Goal: Complete application form

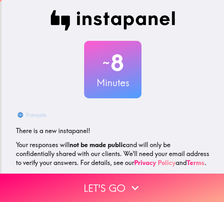
click at [174, 107] on div "~ 8 Minutes Français There is a new instapanel! Your responses will not be made…" at bounding box center [113, 116] width 204 height 212
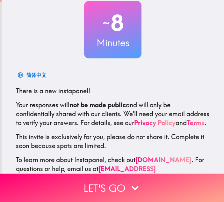
scroll to position [59, 0]
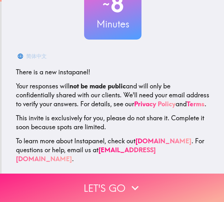
click at [111, 184] on button "Let's go" at bounding box center [112, 187] width 224 height 28
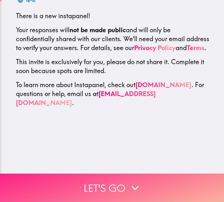
scroll to position [0, 0]
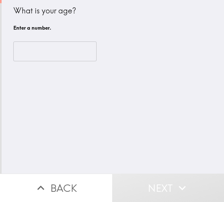
click at [43, 57] on input "number" at bounding box center [54, 51] width 83 height 20
click at [141, 124] on div "What is your age? Enter a number. ​ Enter a number." at bounding box center [113, 86] width 222 height 173
click at [65, 48] on input "number" at bounding box center [54, 51] width 83 height 20
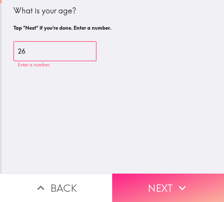
type input "26"
click at [166, 198] on button "Next" at bounding box center [168, 187] width 112 height 28
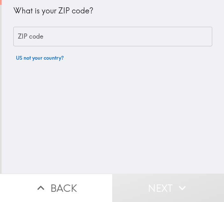
click at [85, 44] on input "ZIP code" at bounding box center [112, 37] width 199 height 20
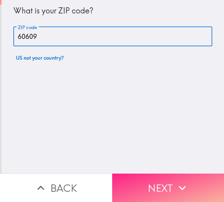
type input "60609"
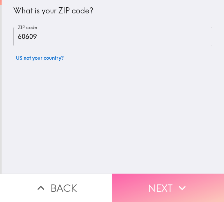
click at [162, 187] on button "Next" at bounding box center [168, 187] width 112 height 28
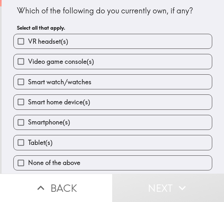
click at [56, 48] on label "VR headset(s)" at bounding box center [113, 41] width 198 height 14
click at [28, 48] on input "VR headset(s)" at bounding box center [21, 41] width 14 height 14
checkbox input "true"
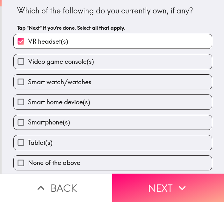
click at [64, 58] on span "Video game console(s)" at bounding box center [61, 61] width 66 height 9
click at [28, 58] on input "Video game console(s)" at bounding box center [21, 61] width 14 height 14
checkbox input "true"
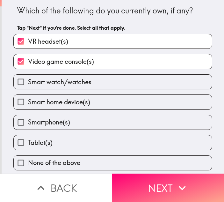
click at [54, 88] on label "Smart watch/watches" at bounding box center [113, 82] width 198 height 14
click at [28, 88] on input "Smart watch/watches" at bounding box center [21, 82] width 14 height 14
checkbox input "true"
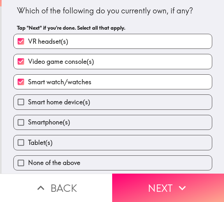
click at [78, 124] on label "Smartphone(s)" at bounding box center [113, 122] width 198 height 14
click at [28, 124] on input "Smartphone(s)" at bounding box center [21, 122] width 14 height 14
checkbox input "true"
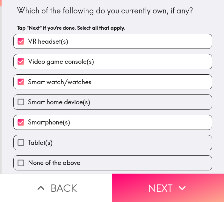
click at [83, 143] on label "Tablet(s)" at bounding box center [113, 142] width 198 height 14
click at [28, 143] on input "Tablet(s)" at bounding box center [21, 142] width 14 height 14
checkbox input "true"
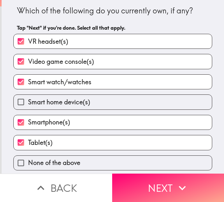
click at [51, 100] on span "Smart home device(s)" at bounding box center [59, 101] width 62 height 9
click at [28, 100] on input "Smart home device(s)" at bounding box center [21, 102] width 14 height 14
checkbox input "true"
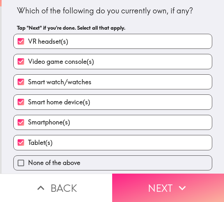
click at [192, 196] on button "Next" at bounding box center [168, 187] width 112 height 28
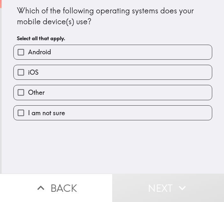
click at [59, 68] on label "iOS" at bounding box center [113, 72] width 198 height 14
click at [28, 68] on input "iOS" at bounding box center [21, 72] width 14 height 14
checkbox input "true"
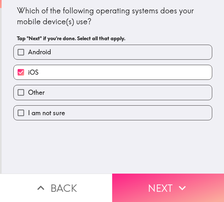
click at [152, 182] on button "Next" at bounding box center [168, 187] width 112 height 28
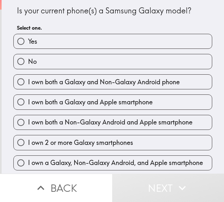
click at [74, 98] on span "I own both a Galaxy and Apple smartphone" at bounding box center [90, 101] width 125 height 9
click at [28, 98] on input "I own both a Galaxy and Apple smartphone" at bounding box center [21, 102] width 14 height 14
radio input "true"
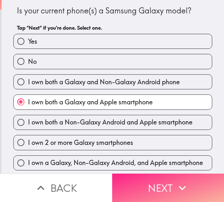
click at [195, 180] on button "Next" at bounding box center [168, 187] width 112 height 28
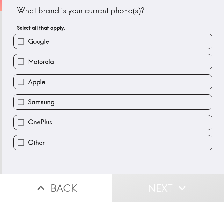
click at [68, 88] on label "Apple" at bounding box center [113, 82] width 198 height 14
click at [28, 88] on input "Apple" at bounding box center [21, 82] width 14 height 14
checkbox input "true"
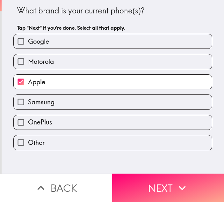
click at [65, 97] on label "Samsung" at bounding box center [113, 102] width 198 height 14
click at [28, 97] on input "Samsung" at bounding box center [21, 102] width 14 height 14
checkbox input "true"
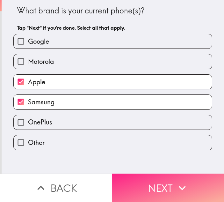
click at [156, 174] on button "Next" at bounding box center [168, 187] width 112 height 28
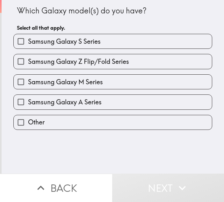
click at [58, 61] on span "Samsung Galaxy Z Flip/Fold Series" at bounding box center [78, 61] width 101 height 9
click at [28, 61] on input "Samsung Galaxy Z Flip/Fold Series" at bounding box center [21, 61] width 14 height 14
checkbox input "true"
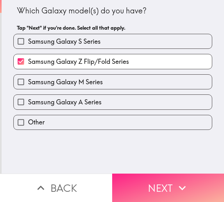
click at [174, 183] on button "Next" at bounding box center [168, 187] width 112 height 28
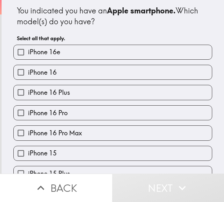
click at [71, 89] on label "iPhone 16 Plus" at bounding box center [113, 92] width 198 height 14
click at [28, 89] on input "iPhone 16 Plus" at bounding box center [21, 92] width 14 height 14
checkbox input "true"
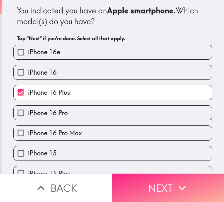
click at [151, 180] on button "Next" at bounding box center [168, 187] width 112 height 28
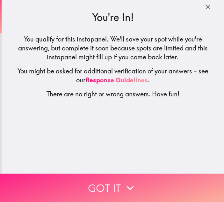
click at [118, 182] on button "Got it" at bounding box center [112, 187] width 224 height 28
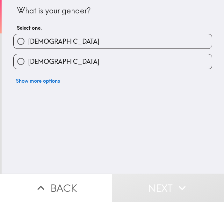
click at [80, 63] on label "[DEMOGRAPHIC_DATA]" at bounding box center [113, 61] width 198 height 14
click at [28, 63] on input "[DEMOGRAPHIC_DATA]" at bounding box center [21, 61] width 14 height 14
radio input "true"
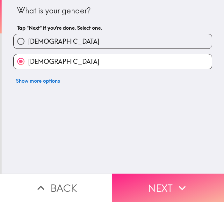
click at [140, 184] on button "Next" at bounding box center [168, 187] width 112 height 28
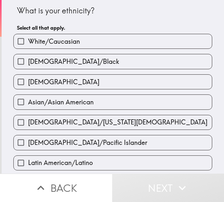
click at [58, 42] on span "White/Caucasian" at bounding box center [54, 41] width 52 height 9
click at [28, 42] on input "White/Caucasian" at bounding box center [21, 41] width 14 height 14
checkbox input "true"
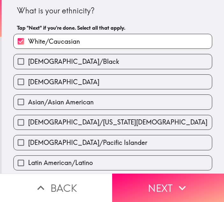
click at [55, 80] on label "[DEMOGRAPHIC_DATA]" at bounding box center [113, 82] width 198 height 14
click at [28, 80] on input "[DEMOGRAPHIC_DATA]" at bounding box center [21, 82] width 14 height 14
checkbox input "true"
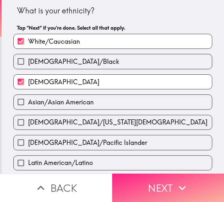
click at [134, 180] on button "Next" at bounding box center [168, 187] width 112 height 28
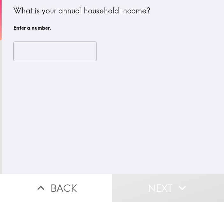
click at [50, 40] on div "​" at bounding box center [112, 51] width 199 height 35
click at [54, 49] on input "number" at bounding box center [54, 51] width 83 height 20
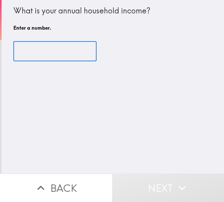
type input "2"
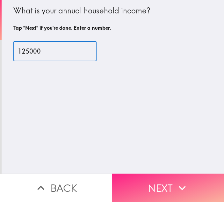
type input "125000"
click at [151, 191] on button "Next" at bounding box center [168, 187] width 112 height 28
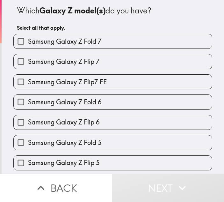
click at [87, 41] on span "Samsung Galaxy Z Fold 7" at bounding box center [65, 41] width 74 height 9
click at [28, 41] on input "Samsung Galaxy Z Fold 7" at bounding box center [21, 41] width 14 height 14
checkbox input "true"
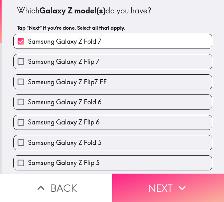
click at [175, 184] on icon "button" at bounding box center [182, 188] width 14 height 14
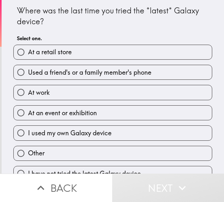
click at [83, 52] on label "At a retail store" at bounding box center [113, 52] width 198 height 14
click at [28, 52] on input "At a retail store" at bounding box center [21, 52] width 14 height 14
radio input "true"
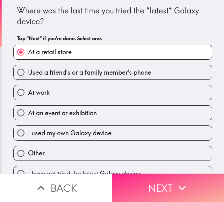
click at [144, 183] on button "Next" at bounding box center [168, 187] width 112 height 28
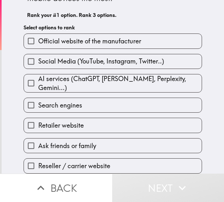
scroll to position [45, 0]
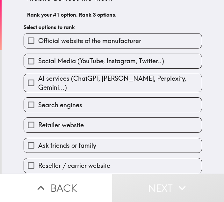
click at [97, 77] on span "AI services (ChatGPT, [PERSON_NAME], Perplexity, Gemini...)" at bounding box center [119, 83] width 163 height 18
click at [38, 77] on input "AI services (ChatGPT, [PERSON_NAME], Perplexity, Gemini...)" at bounding box center [31, 83] width 14 height 14
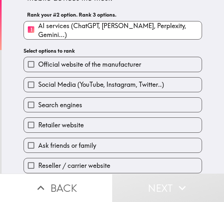
scroll to position [63, 0]
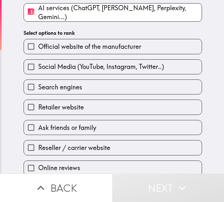
click at [76, 83] on span "Search engines" at bounding box center [60, 87] width 44 height 9
click at [38, 82] on input "Search engines" at bounding box center [31, 87] width 14 height 14
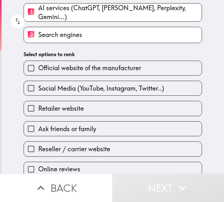
scroll to position [64, 0]
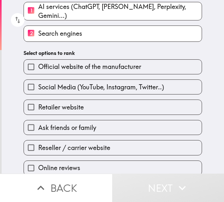
click at [77, 65] on span "Official website of the manufacturer" at bounding box center [89, 66] width 103 height 9
click at [38, 65] on input "Official website of the manufacturer" at bounding box center [31, 67] width 14 height 14
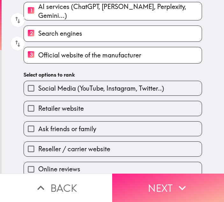
click at [162, 184] on button "Next" at bounding box center [168, 187] width 112 height 28
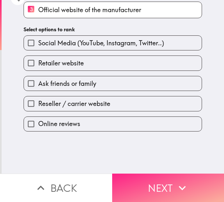
scroll to position [0, 0]
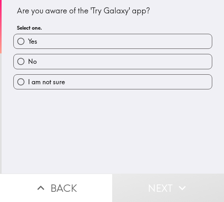
click at [57, 40] on label "Yes" at bounding box center [113, 41] width 198 height 14
click at [28, 40] on input "Yes" at bounding box center [21, 41] width 14 height 14
radio input "true"
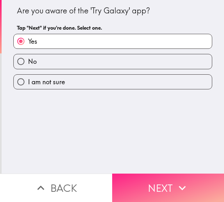
click at [165, 188] on button "Next" at bounding box center [168, 187] width 112 height 28
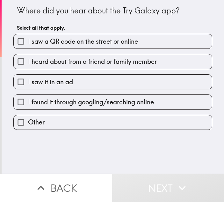
click at [52, 87] on label "I saw it in an ad" at bounding box center [113, 82] width 198 height 14
click at [28, 87] on input "I saw it in an ad" at bounding box center [21, 82] width 14 height 14
checkbox input "true"
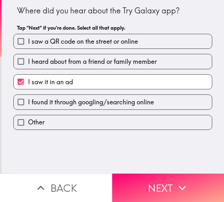
click at [114, 47] on label "I saw a QR code on the street or online" at bounding box center [113, 41] width 198 height 14
click at [28, 47] on input "I saw a QR code on the street or online" at bounding box center [21, 41] width 14 height 14
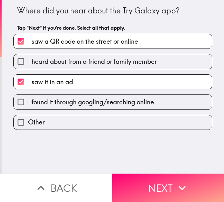
click at [113, 45] on span "I saw a QR code on the street or online" at bounding box center [83, 41] width 110 height 9
click at [28, 45] on input "I saw a QR code on the street or online" at bounding box center [21, 41] width 14 height 14
checkbox input "false"
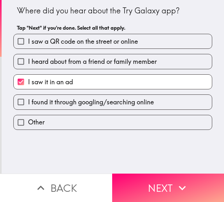
click at [116, 53] on div "I heard about from a friend or family member" at bounding box center [110, 59] width 204 height 20
click at [119, 55] on label "I heard about from a friend or family member" at bounding box center [113, 61] width 198 height 14
click at [28, 55] on input "I heard about from a friend or family member" at bounding box center [21, 61] width 14 height 14
checkbox input "true"
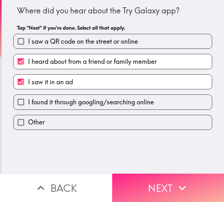
click at [142, 187] on button "Next" at bounding box center [168, 187] width 112 height 28
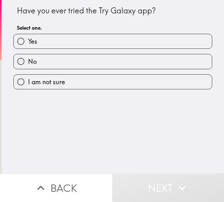
click at [60, 43] on label "Yes" at bounding box center [113, 41] width 198 height 14
click at [28, 43] on input "Yes" at bounding box center [21, 41] width 14 height 14
radio input "true"
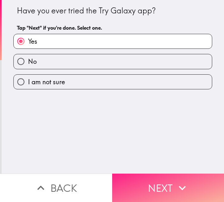
click at [149, 184] on button "Next" at bounding box center [168, 187] width 112 height 28
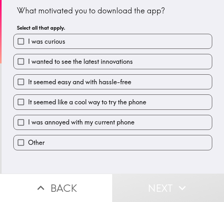
click at [95, 41] on label "I was curious" at bounding box center [113, 41] width 198 height 14
click at [28, 41] on input "I was curious" at bounding box center [21, 41] width 14 height 14
checkbox input "true"
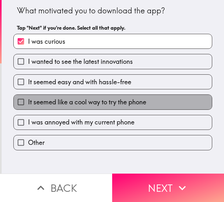
click at [139, 103] on span "It seemed like a cool way to try the phone" at bounding box center [87, 101] width 118 height 9
click at [28, 103] on input "It seemed like a cool way to try the phone" at bounding box center [21, 102] width 14 height 14
checkbox input "true"
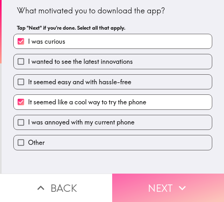
click at [163, 176] on button "Next" at bounding box center [168, 187] width 112 height 28
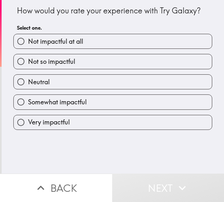
click at [138, 123] on label "Very impactful" at bounding box center [113, 122] width 198 height 14
click at [28, 123] on input "Very impactful" at bounding box center [21, 122] width 14 height 14
radio input "true"
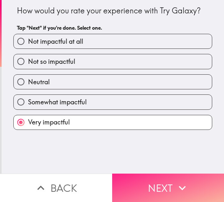
click at [193, 193] on button "Next" at bounding box center [168, 187] width 112 height 28
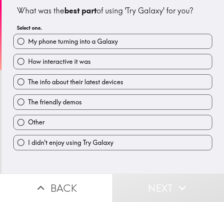
click at [99, 44] on span "My phone turning into a Galaxy" at bounding box center [73, 41] width 90 height 9
click at [28, 44] on input "My phone turning into a Galaxy" at bounding box center [21, 41] width 14 height 14
radio input "true"
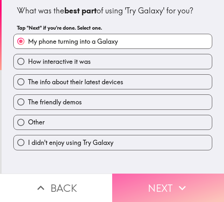
click at [168, 179] on button "Next" at bounding box center [168, 187] width 112 height 28
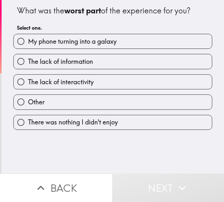
click at [106, 83] on label "The lack of interactivity" at bounding box center [113, 82] width 198 height 14
click at [28, 83] on input "The lack of interactivity" at bounding box center [21, 82] width 14 height 14
radio input "true"
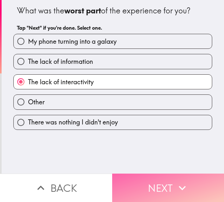
click at [160, 187] on button "Next" at bounding box center [168, 187] width 112 height 28
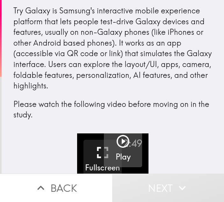
click at [121, 138] on icon "button" at bounding box center [122, 140] width 15 height 15
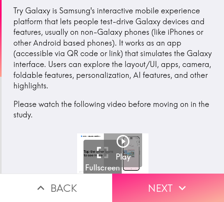
click at [148, 177] on button "Next" at bounding box center [168, 187] width 112 height 28
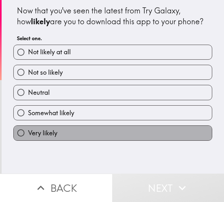
click at [45, 133] on span "Very likely" at bounding box center [42, 132] width 29 height 9
click at [28, 133] on input "Very likely" at bounding box center [21, 133] width 14 height 14
radio input "true"
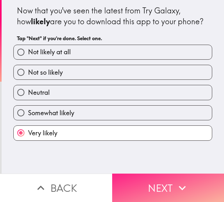
click at [139, 178] on button "Next" at bounding box center [168, 187] width 112 height 28
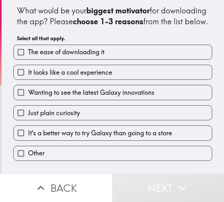
click at [85, 56] on span "The ease of downloading it" at bounding box center [66, 51] width 76 height 9
click at [28, 59] on input "The ease of downloading it" at bounding box center [21, 52] width 14 height 14
checkbox input "true"
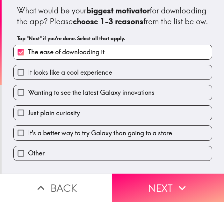
click at [84, 77] on span "It looks like a cool experience" at bounding box center [70, 72] width 84 height 9
click at [28, 79] on input "It looks like a cool experience" at bounding box center [21, 72] width 14 height 14
checkbox input "true"
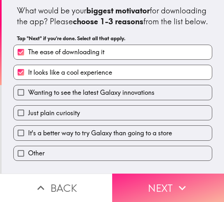
click at [138, 191] on button "Next" at bounding box center [168, 187] width 112 height 28
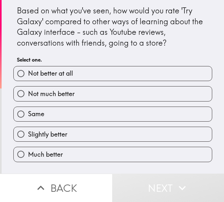
click at [85, 152] on label "Much better" at bounding box center [113, 154] width 198 height 14
click at [28, 152] on input "Much better" at bounding box center [21, 154] width 14 height 14
radio input "true"
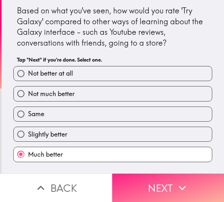
click at [143, 178] on button "Next" at bounding box center [168, 187] width 112 height 28
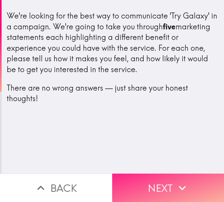
click at [173, 182] on button "Next" at bounding box center [168, 187] width 112 height 28
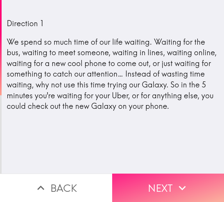
click at [142, 187] on button "Next" at bounding box center [168, 187] width 112 height 28
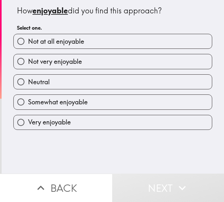
click at [81, 117] on label "Very enjoyable" at bounding box center [113, 122] width 198 height 14
click at [28, 117] on input "Very enjoyable" at bounding box center [21, 122] width 14 height 14
radio input "true"
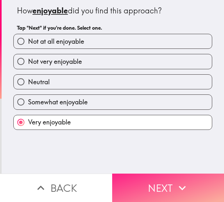
click at [146, 176] on button "Next" at bounding box center [168, 187] width 112 height 28
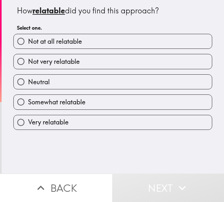
click at [68, 116] on label "Very relatable" at bounding box center [113, 122] width 198 height 14
click at [28, 116] on input "Very relatable" at bounding box center [21, 122] width 14 height 14
radio input "true"
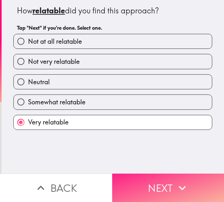
click at [133, 176] on button "Next" at bounding box center [168, 187] width 112 height 28
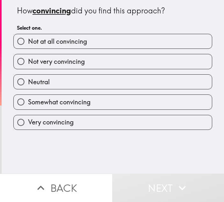
click at [70, 109] on label "Somewhat convincing" at bounding box center [113, 102] width 198 height 14
click at [28, 109] on input "Somewhat convincing" at bounding box center [21, 102] width 14 height 14
radio input "true"
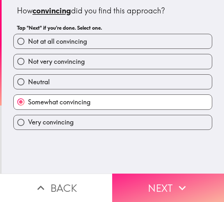
click at [147, 182] on button "Next" at bounding box center [168, 187] width 112 height 28
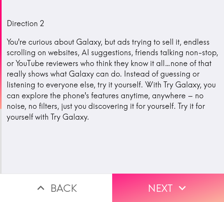
click at [169, 178] on button "Next" at bounding box center [168, 187] width 112 height 28
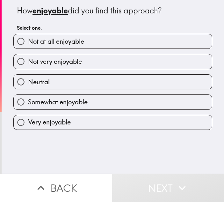
click at [49, 123] on span "Very enjoyable" at bounding box center [49, 122] width 43 height 9
click at [28, 123] on input "Very enjoyable" at bounding box center [21, 122] width 14 height 14
radio input "true"
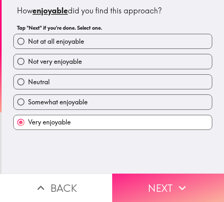
click at [160, 196] on button "Next" at bounding box center [168, 187] width 112 height 28
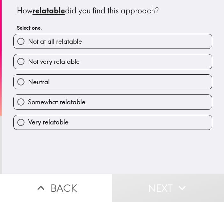
click at [82, 111] on div "Very relatable" at bounding box center [110, 120] width 204 height 20
click at [81, 106] on span "Somewhat relatable" at bounding box center [56, 101] width 57 height 9
click at [28, 106] on input "Somewhat relatable" at bounding box center [21, 102] width 14 height 14
radio input "true"
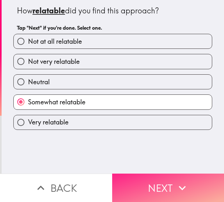
click at [148, 195] on button "Next" at bounding box center [168, 187] width 112 height 28
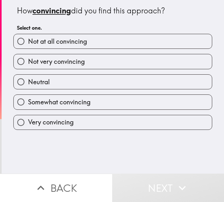
click at [87, 106] on span "Somewhat convincing" at bounding box center [59, 101] width 62 height 9
click at [28, 106] on input "Somewhat convincing" at bounding box center [21, 102] width 14 height 14
radio input "true"
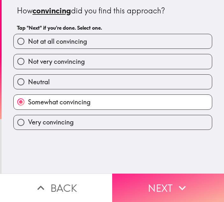
click at [147, 188] on button "Next" at bounding box center [168, 187] width 112 height 28
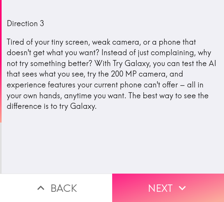
click at [148, 188] on button "Next" at bounding box center [168, 187] width 112 height 28
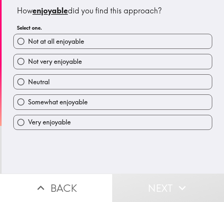
click at [79, 126] on label "Very enjoyable" at bounding box center [113, 122] width 198 height 14
click at [28, 126] on input "Very enjoyable" at bounding box center [21, 122] width 14 height 14
radio input "true"
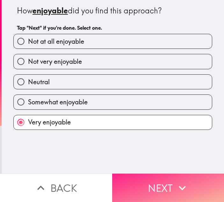
click at [164, 190] on button "Next" at bounding box center [168, 187] width 112 height 28
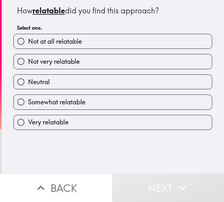
click at [95, 126] on label "Very relatable" at bounding box center [113, 122] width 198 height 14
click at [28, 126] on input "Very relatable" at bounding box center [21, 122] width 14 height 14
radio input "true"
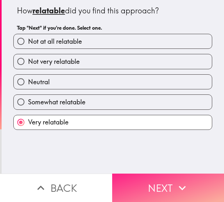
click at [137, 188] on button "Next" at bounding box center [168, 187] width 112 height 28
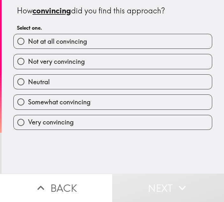
click at [64, 117] on label "Very convincing" at bounding box center [113, 122] width 198 height 14
click at [28, 117] on input "Very convincing" at bounding box center [21, 122] width 14 height 14
radio input "true"
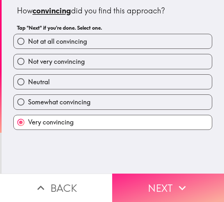
click at [125, 182] on button "Next" at bounding box center [168, 187] width 112 height 28
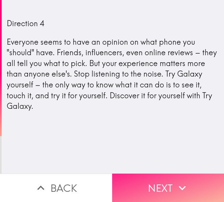
click at [155, 185] on button "Next" at bounding box center [168, 187] width 112 height 28
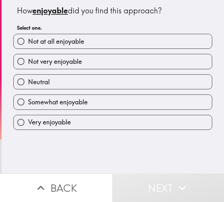
click at [83, 115] on label "Very enjoyable" at bounding box center [113, 122] width 198 height 14
click at [28, 115] on input "Very enjoyable" at bounding box center [21, 122] width 14 height 14
radio input "true"
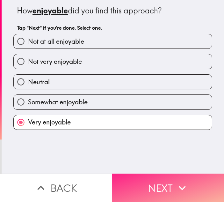
click at [161, 195] on button "Next" at bounding box center [168, 187] width 112 height 28
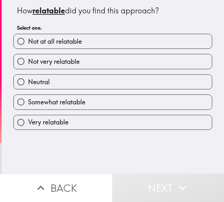
click at [61, 105] on span "Somewhat relatable" at bounding box center [56, 101] width 57 height 9
click at [28, 105] on input "Somewhat relatable" at bounding box center [21, 102] width 14 height 14
radio input "true"
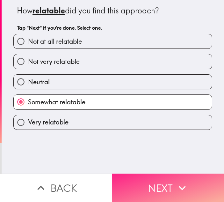
click at [130, 180] on button "Next" at bounding box center [168, 187] width 112 height 28
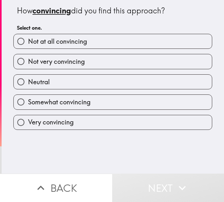
click at [58, 124] on span "Very convincing" at bounding box center [51, 122] width 46 height 9
click at [28, 124] on input "Very convincing" at bounding box center [21, 122] width 14 height 14
radio input "true"
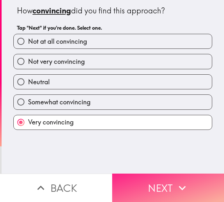
click at [136, 194] on button "Next" at bounding box center [168, 187] width 112 height 28
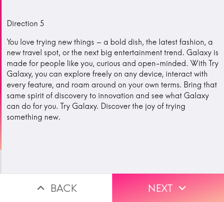
click at [143, 180] on button "Next" at bounding box center [168, 187] width 112 height 28
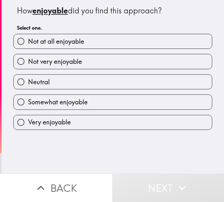
click at [59, 118] on span "Very enjoyable" at bounding box center [49, 122] width 43 height 9
click at [28, 118] on input "Very enjoyable" at bounding box center [21, 122] width 14 height 14
radio input "true"
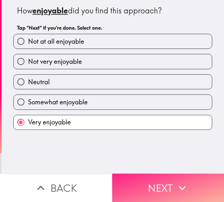
click at [143, 174] on button "Next" at bounding box center [168, 187] width 112 height 28
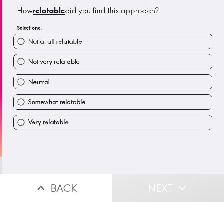
click at [53, 106] on span "Somewhat relatable" at bounding box center [56, 101] width 57 height 9
click at [28, 106] on input "Somewhat relatable" at bounding box center [21, 102] width 14 height 14
radio input "true"
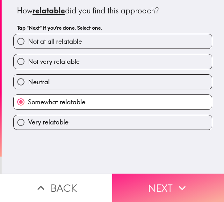
click at [134, 177] on button "Next" at bounding box center [168, 187] width 112 height 28
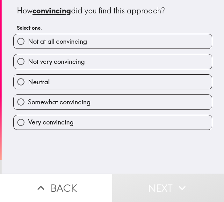
click at [43, 120] on span "Very convincing" at bounding box center [51, 122] width 46 height 9
click at [28, 120] on input "Very convincing" at bounding box center [21, 122] width 14 height 14
radio input "true"
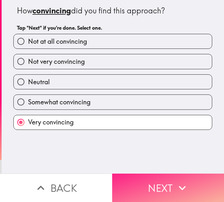
click at [144, 178] on button "Next" at bounding box center [168, 187] width 112 height 28
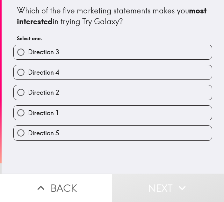
click at [53, 118] on label "Direction 1" at bounding box center [113, 112] width 198 height 14
click at [28, 118] on input "Direction 1" at bounding box center [21, 112] width 14 height 14
radio input "true"
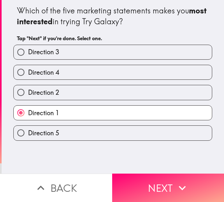
click at [68, 130] on label "Direction 5" at bounding box center [113, 133] width 198 height 14
click at [28, 130] on input "Direction 5" at bounding box center [21, 133] width 14 height 14
radio input "true"
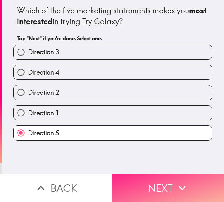
click at [157, 200] on button "Next" at bounding box center [168, 187] width 112 height 28
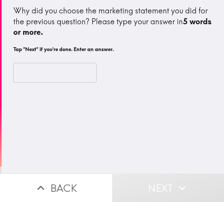
click at [56, 63] on input "text" at bounding box center [54, 73] width 83 height 20
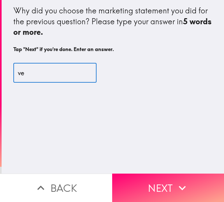
type input "v"
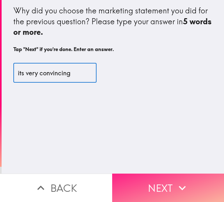
type input "its very convincing"
click at [154, 184] on button "Next" at bounding box center [168, 187] width 112 height 28
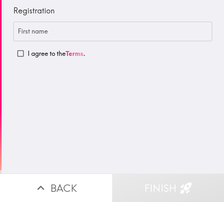
click at [60, 22] on input "First name" at bounding box center [112, 32] width 199 height 20
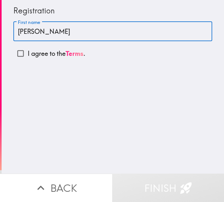
type input "[PERSON_NAME]"
click at [24, 53] on input "I agree to the Terms ." at bounding box center [20, 53] width 14 height 14
checkbox input "true"
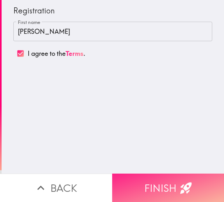
click at [145, 181] on button "Finish" at bounding box center [168, 187] width 112 height 28
